Goal: Task Accomplishment & Management: Use online tool/utility

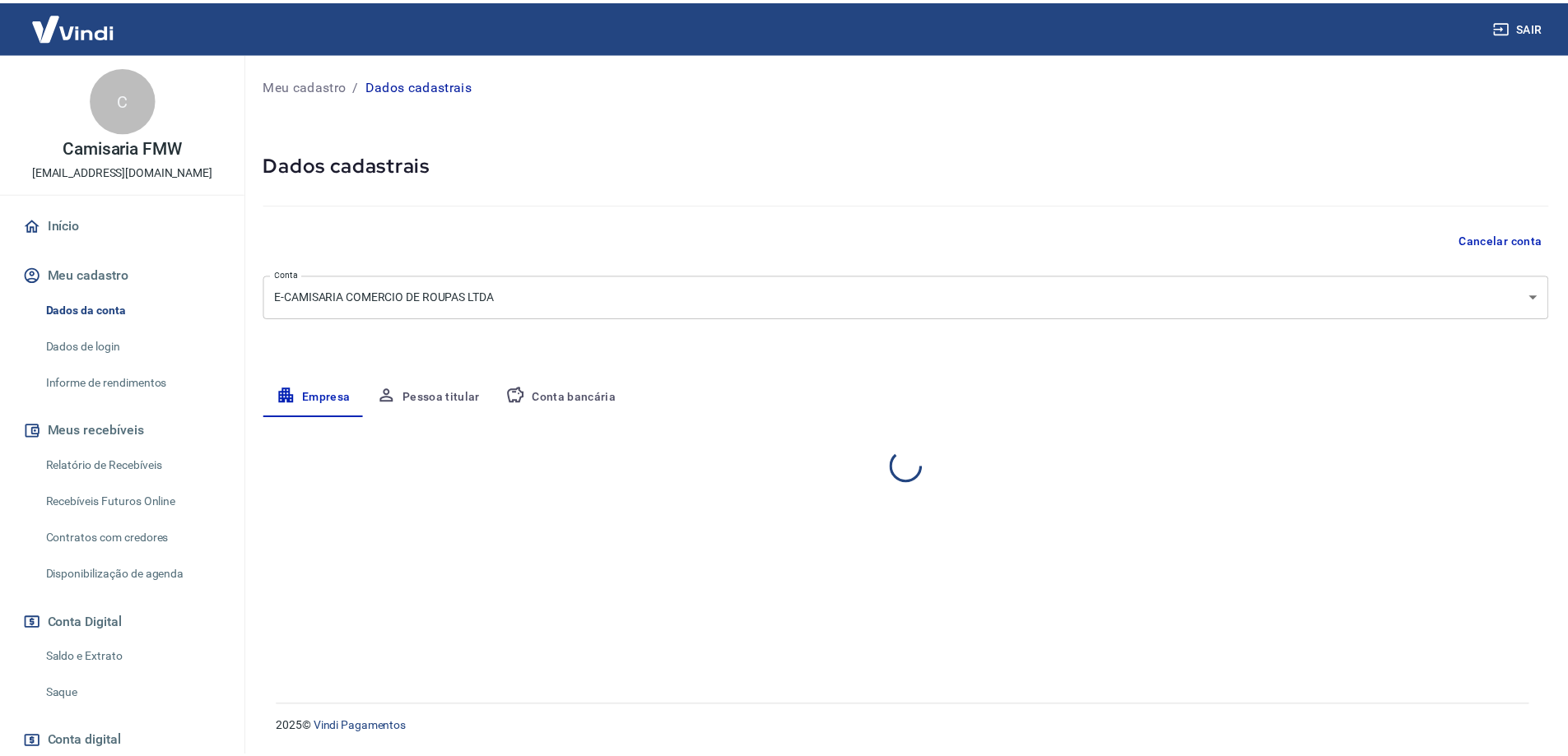
select select "SP"
select select "business"
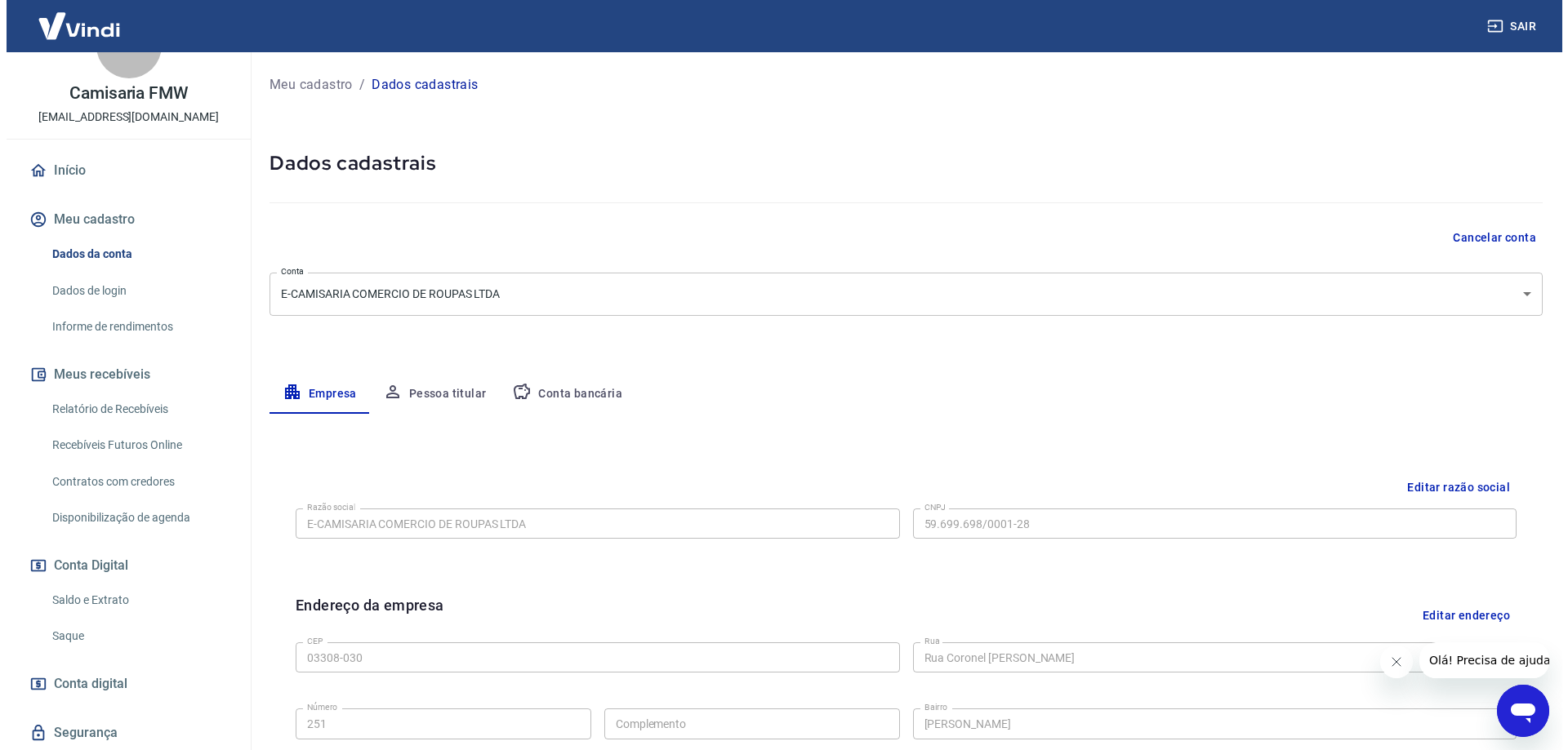
scroll to position [81, 0]
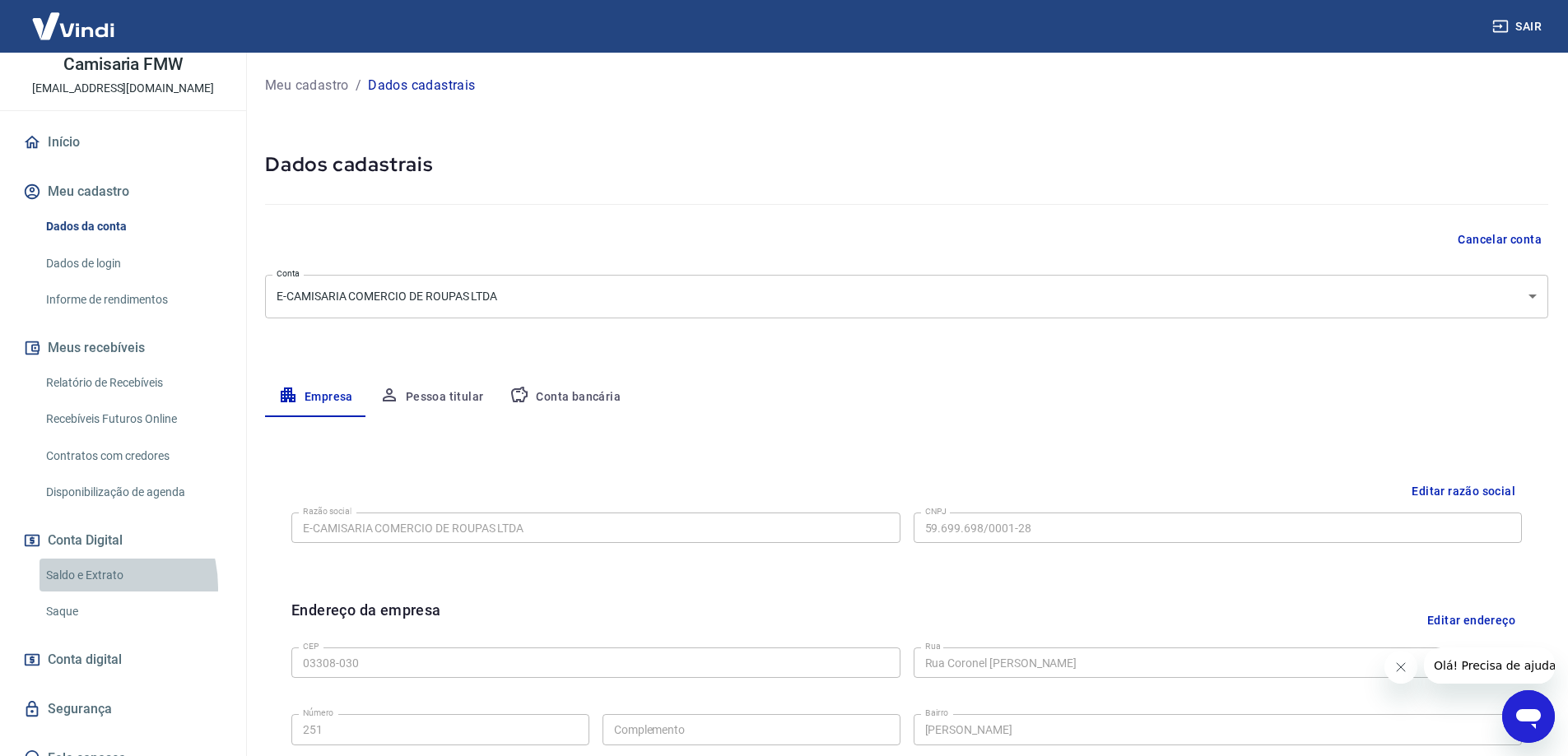
click at [85, 588] on link "Saldo e Extrato" at bounding box center [132, 575] width 187 height 34
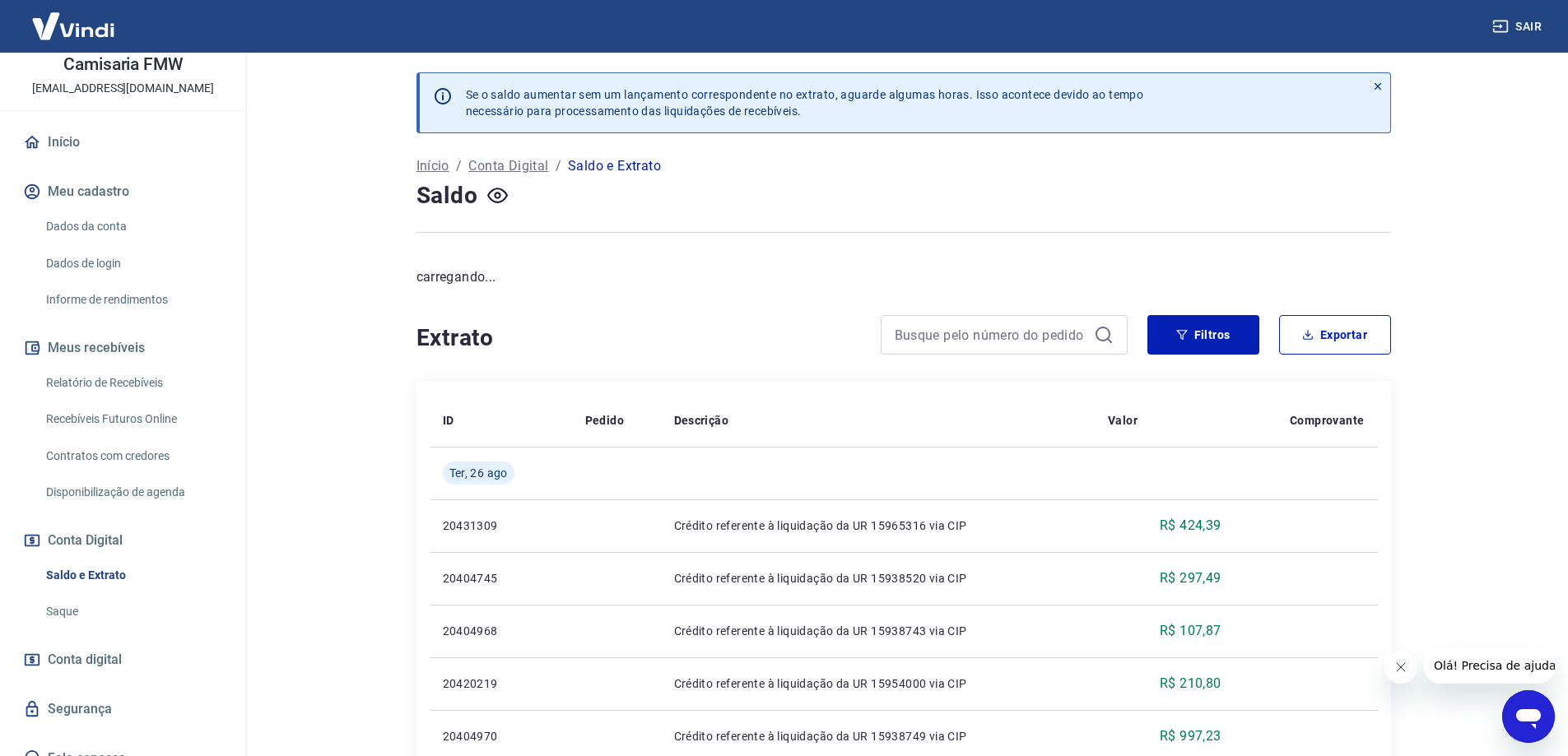
click at [72, 612] on link "Saque" at bounding box center [132, 612] width 187 height 34
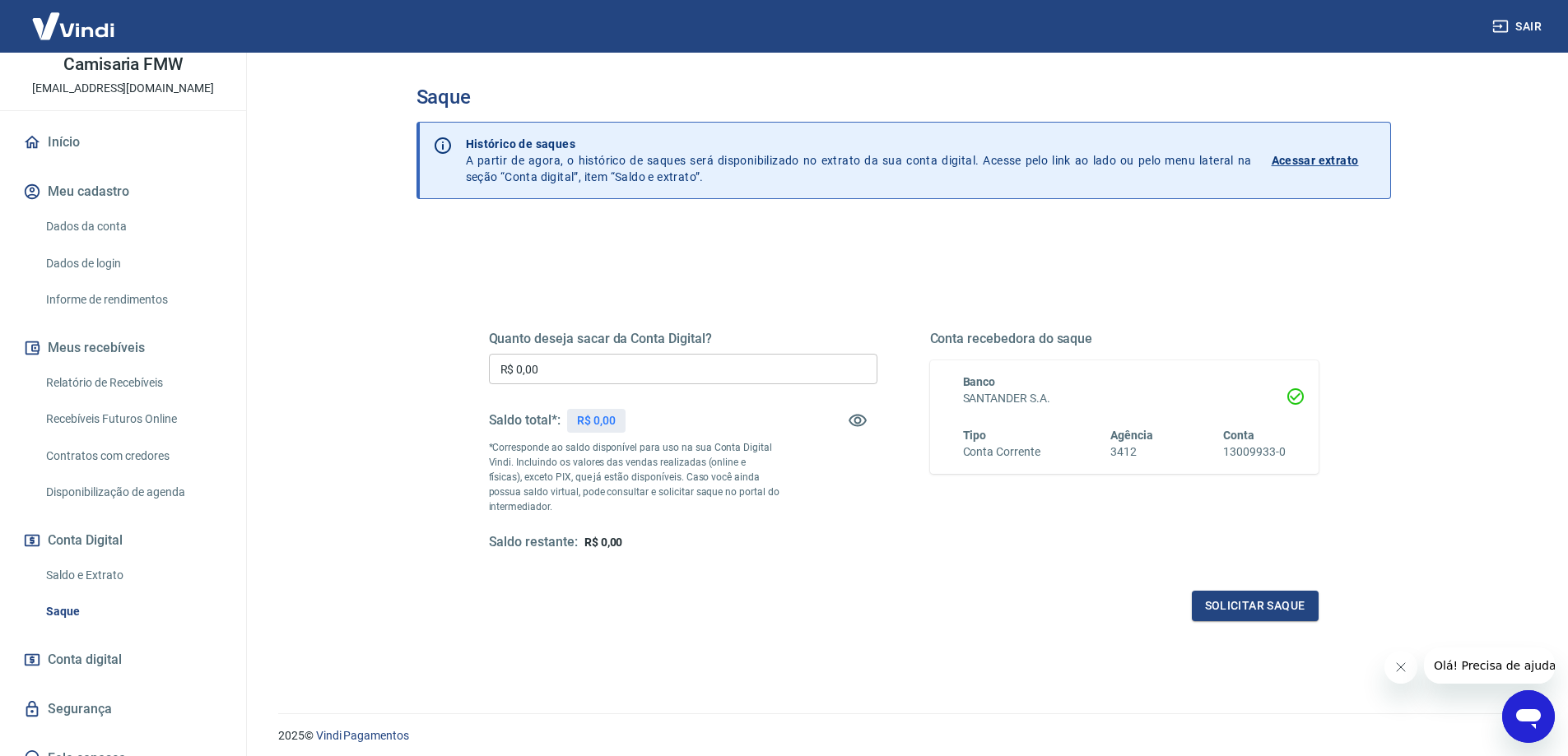
click at [598, 350] on div "Quanto deseja sacar da Conta Digital? R$ 0,00 ​ Saldo total*: R$ 0,00 *Correspo…" at bounding box center [683, 441] width 388 height 220
click at [597, 355] on input "R$ 0,00" at bounding box center [683, 369] width 388 height 30
click at [581, 416] on p "R$ 0,00" at bounding box center [596, 421] width 39 height 18
click at [561, 365] on input "R$ 0,00" at bounding box center [683, 369] width 388 height 30
type input "R$ 2.376,75"
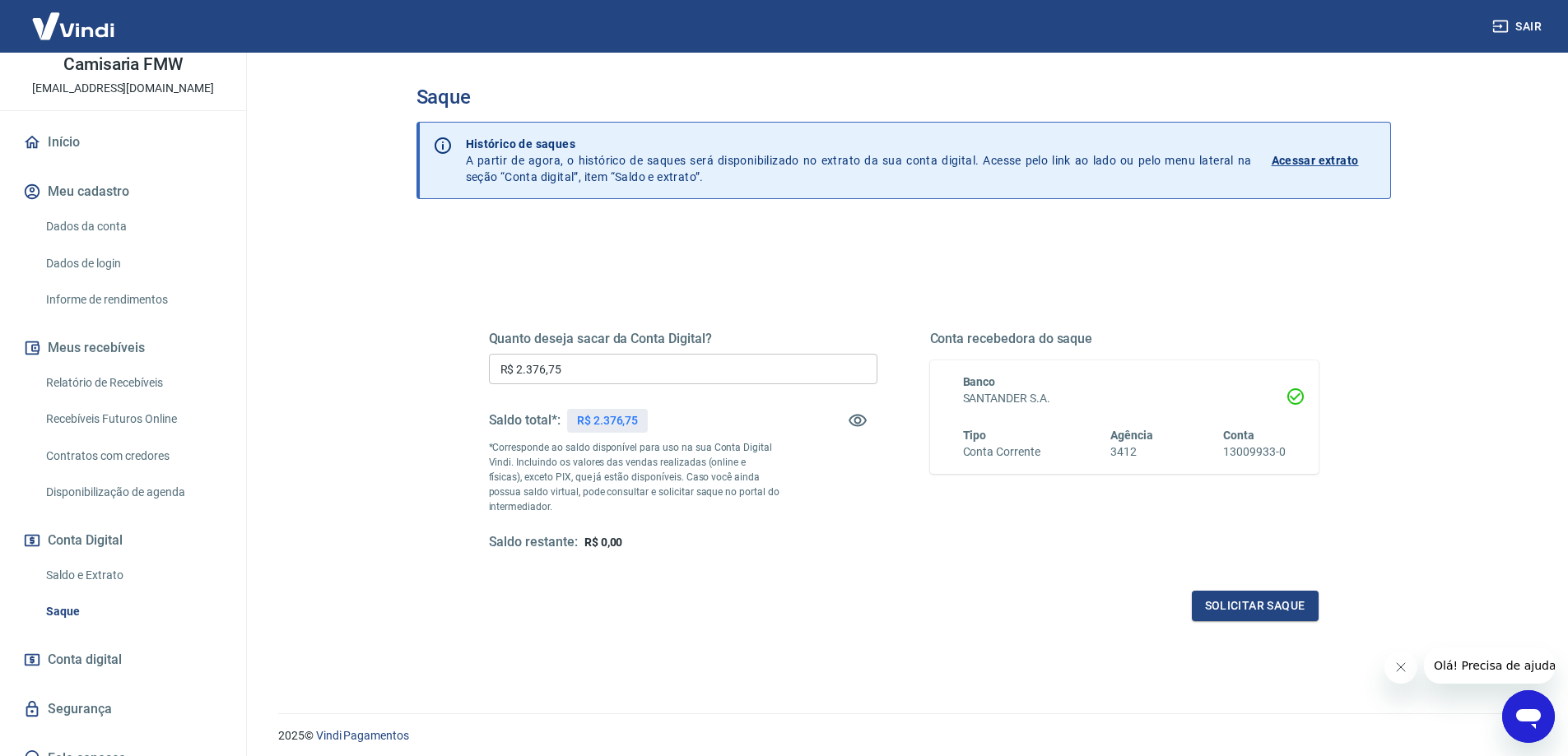
click at [703, 465] on p "*Corresponde ao saldo disponível para uso na sua Conta Digital Vindi. Incluindo…" at bounding box center [634, 477] width 291 height 74
click at [1295, 612] on button "Solicitar saque" at bounding box center [1254, 606] width 127 height 30
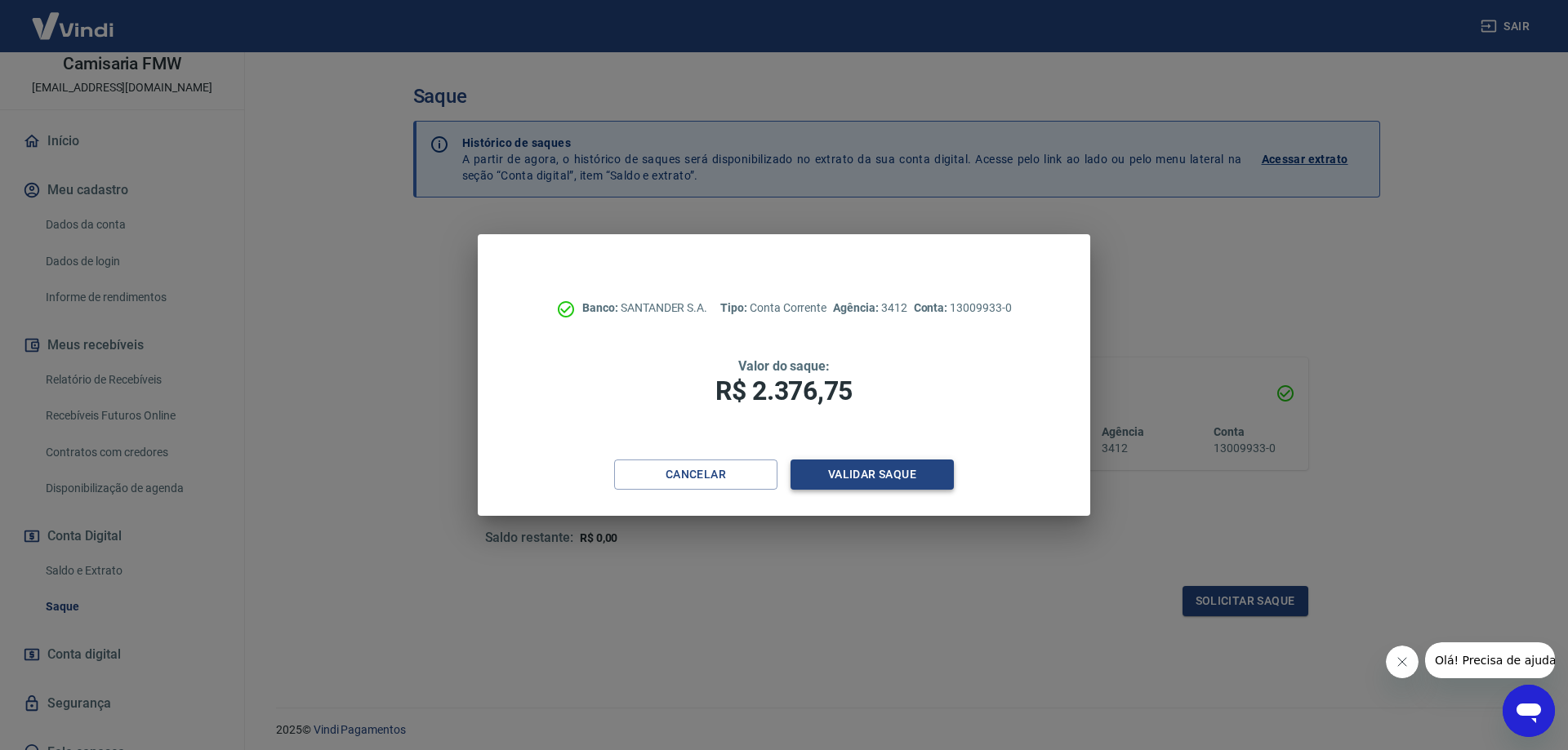
click at [878, 463] on button "Validar saque" at bounding box center [872, 475] width 163 height 30
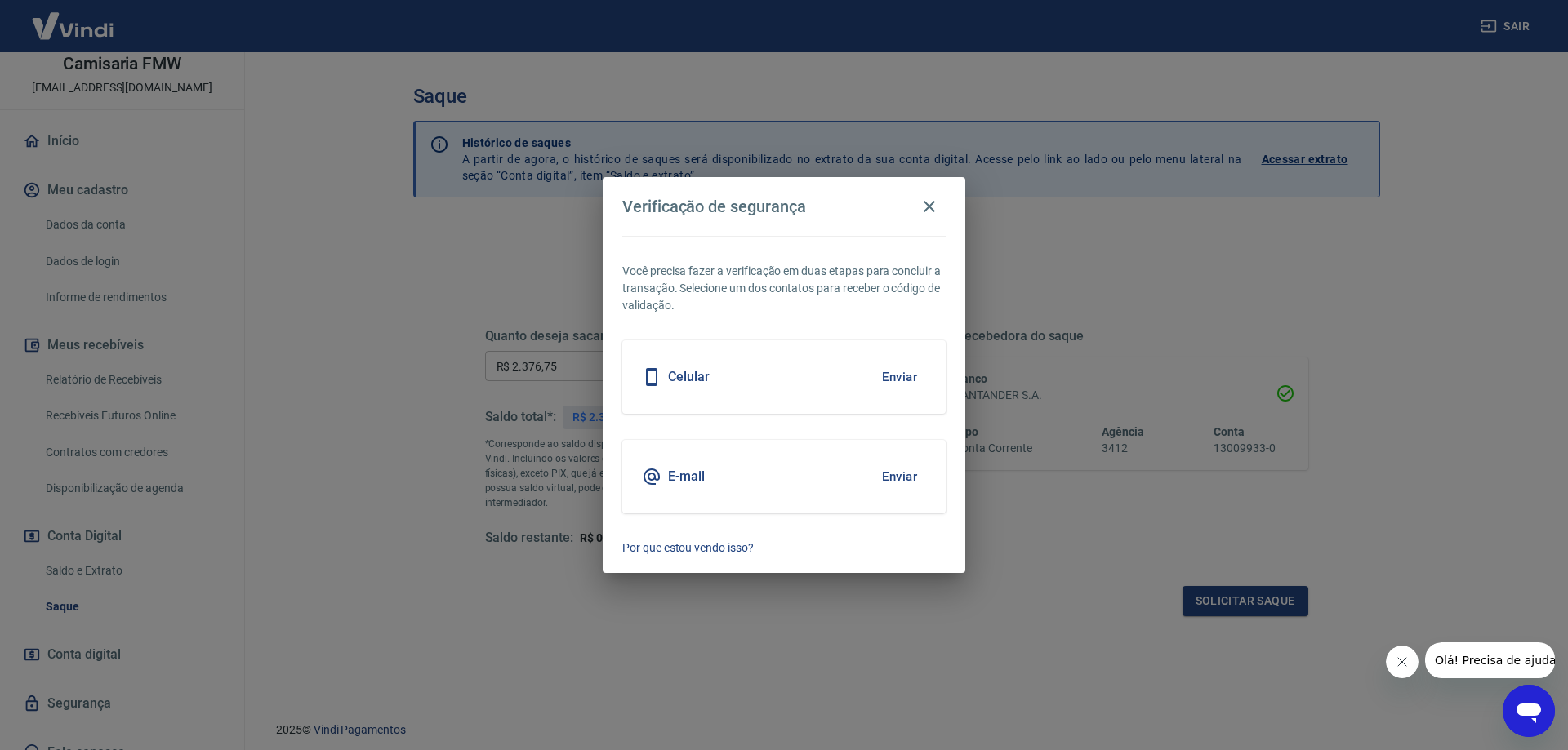
click at [901, 471] on button "Enviar" at bounding box center [899, 476] width 53 height 34
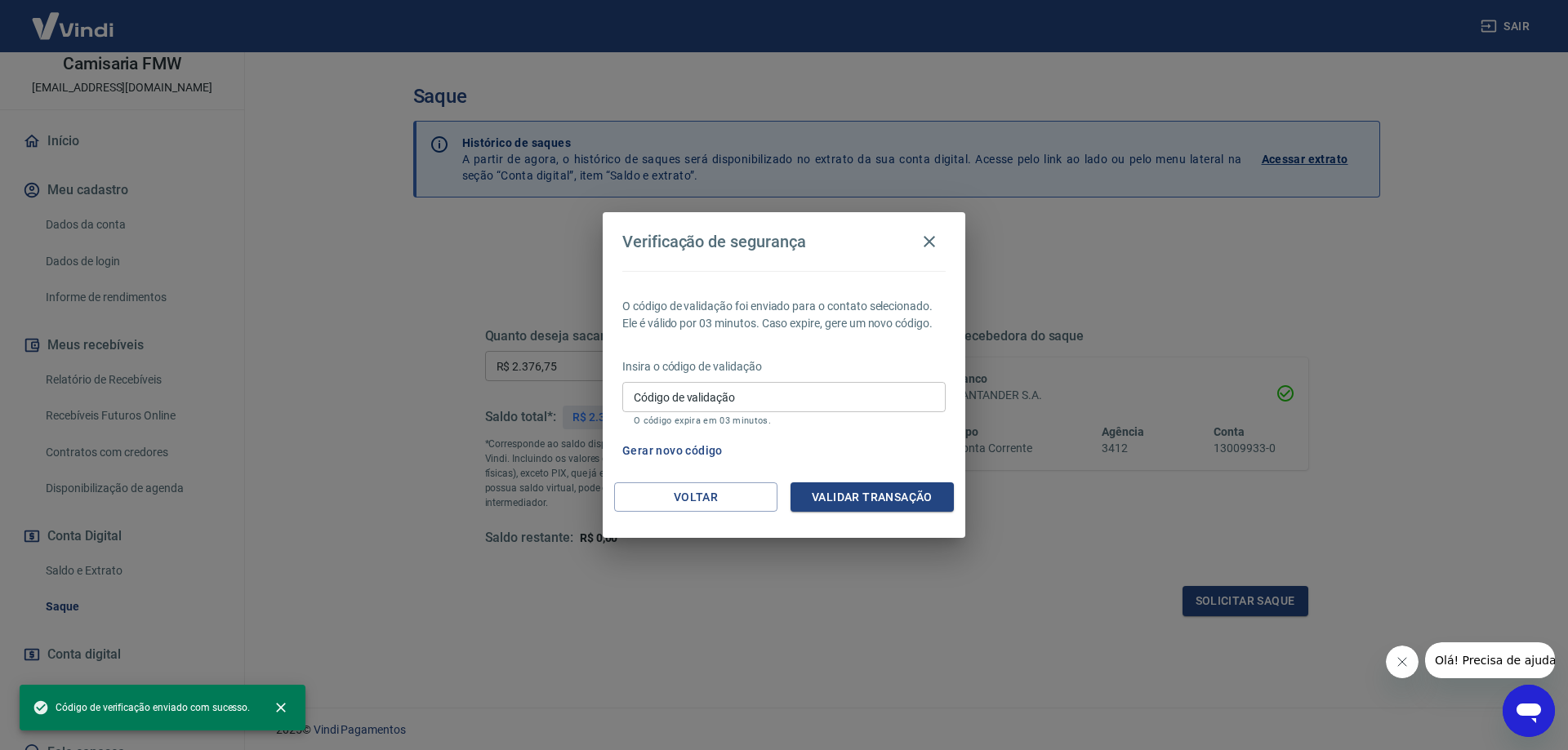
click at [712, 398] on input "Código de validação" at bounding box center [784, 397] width 324 height 30
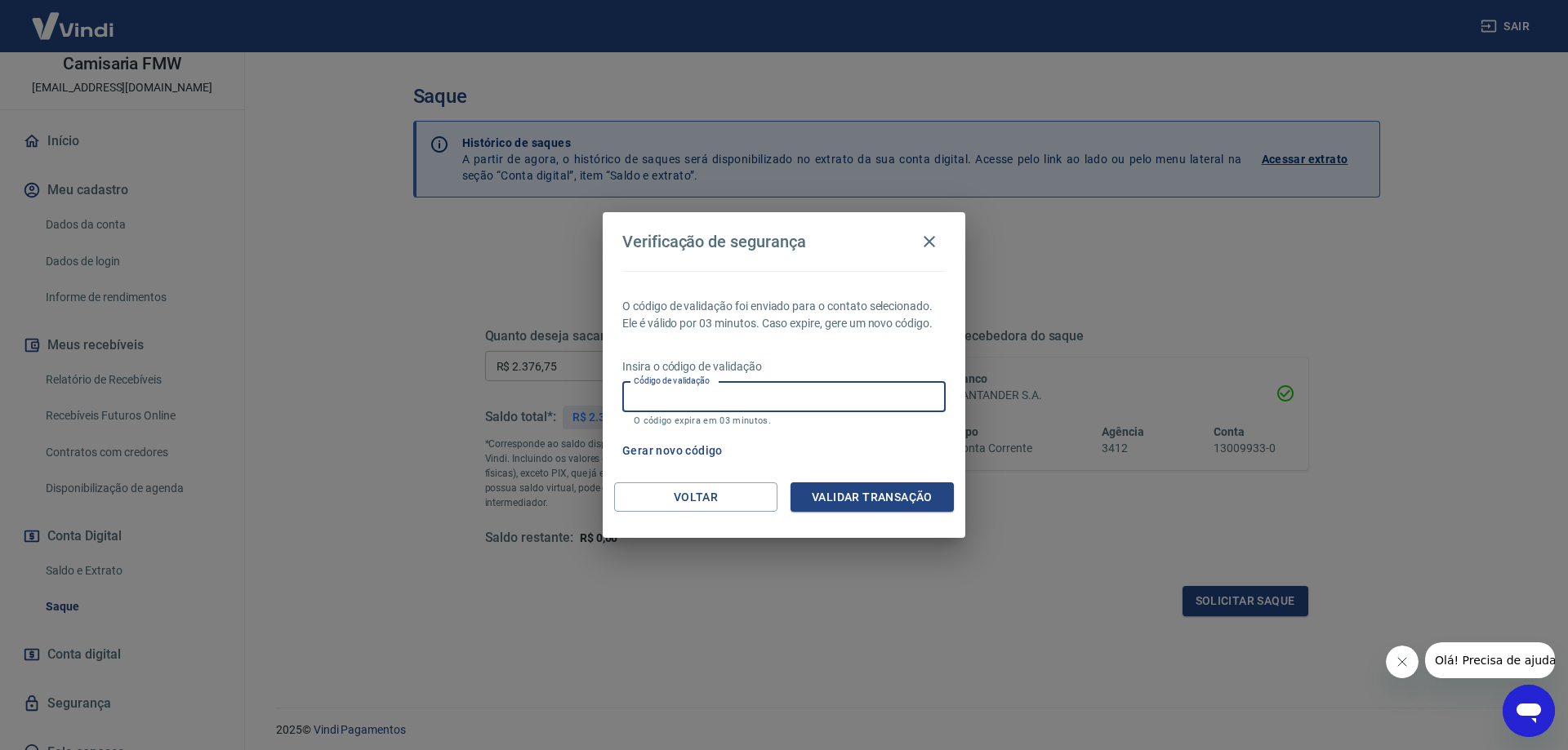
paste input "106664"
type input "106664"
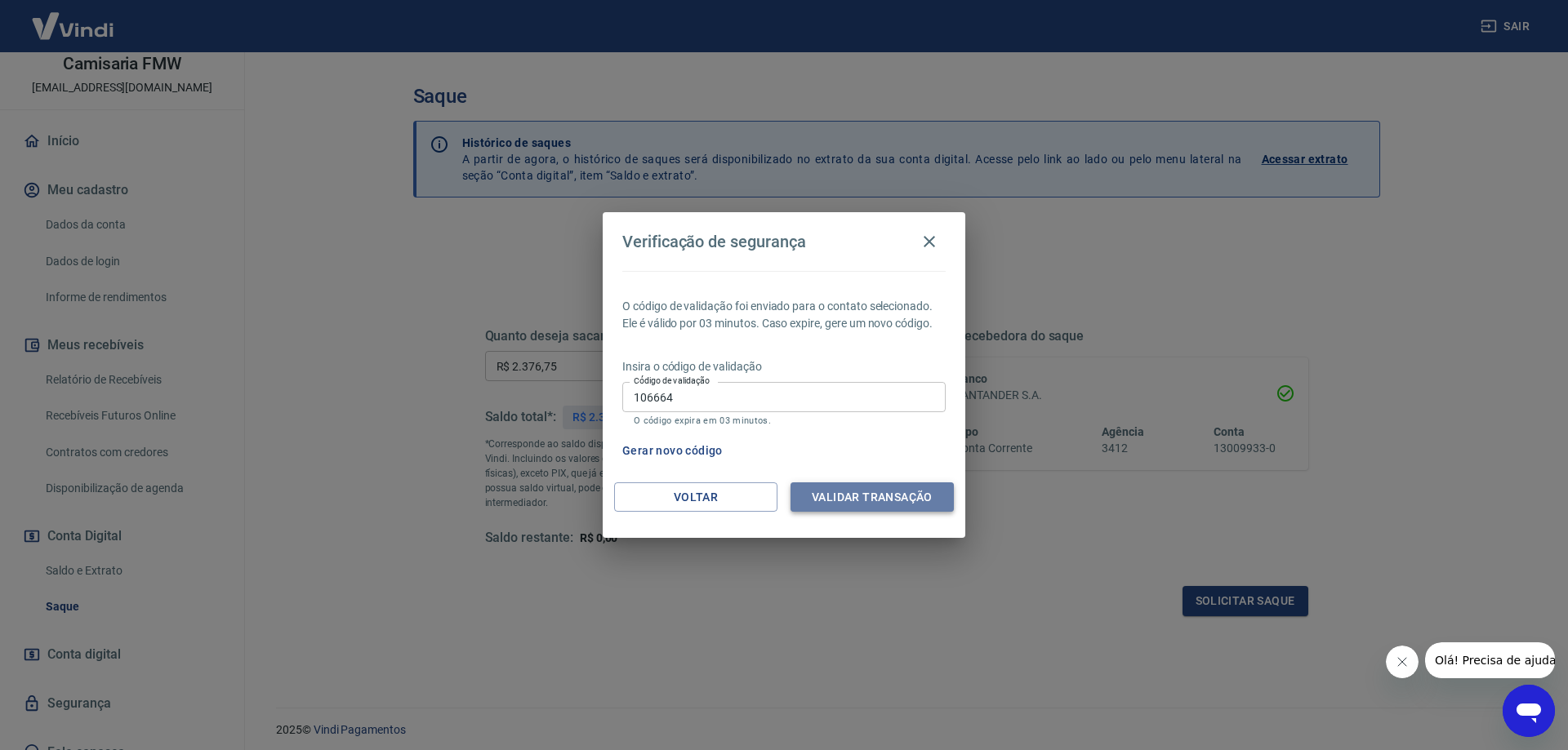
click at [845, 495] on button "Validar transação" at bounding box center [872, 497] width 163 height 30
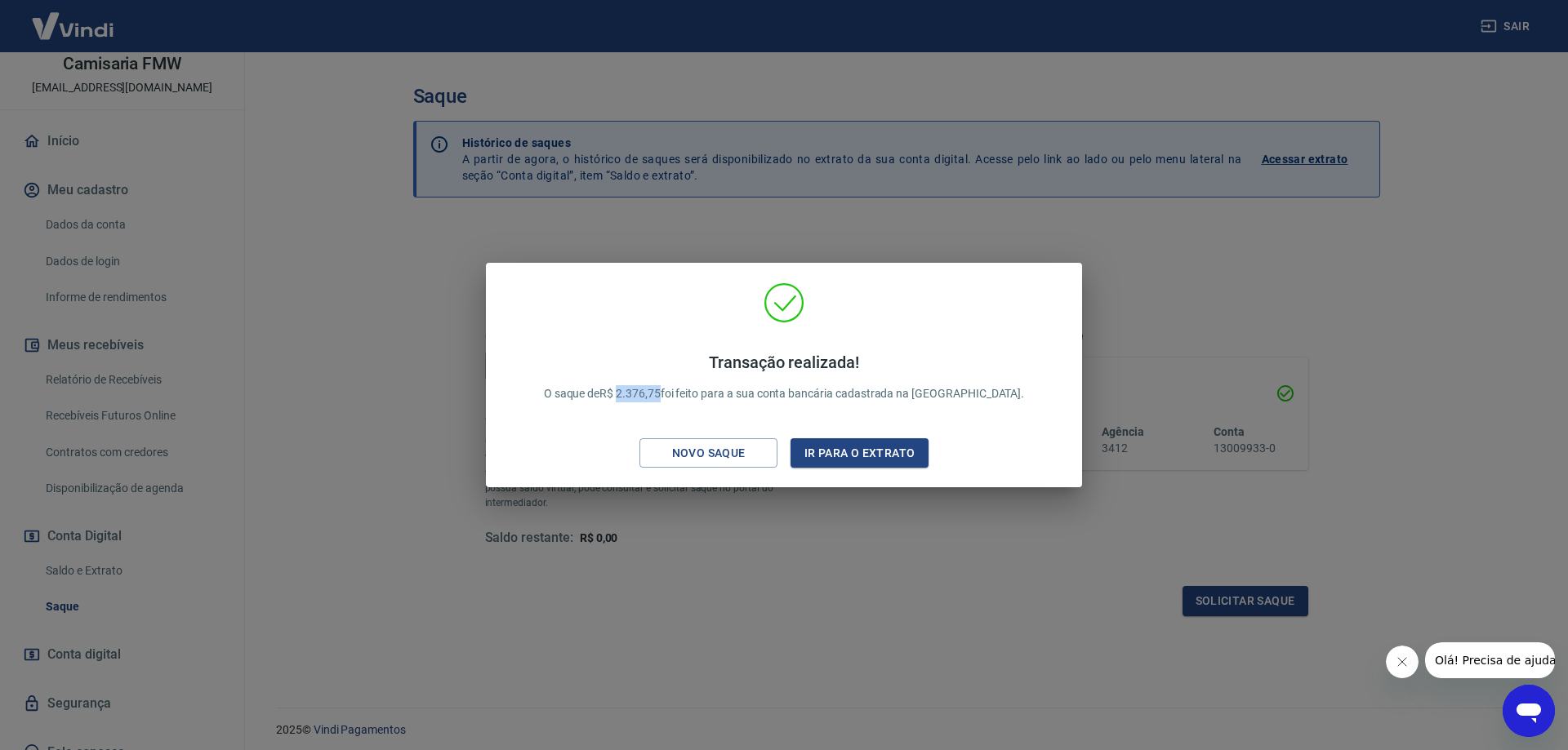
drag, startPoint x: 705, startPoint y: 396, endPoint x: 661, endPoint y: 392, distance: 44.2
click at [661, 392] on p "Transação realizada! O saque de R$ 2.376,75 foi feito para a sua conta bancária…" at bounding box center [784, 377] width 481 height 50
copy p "2.376,75"
